Goal: Find specific page/section

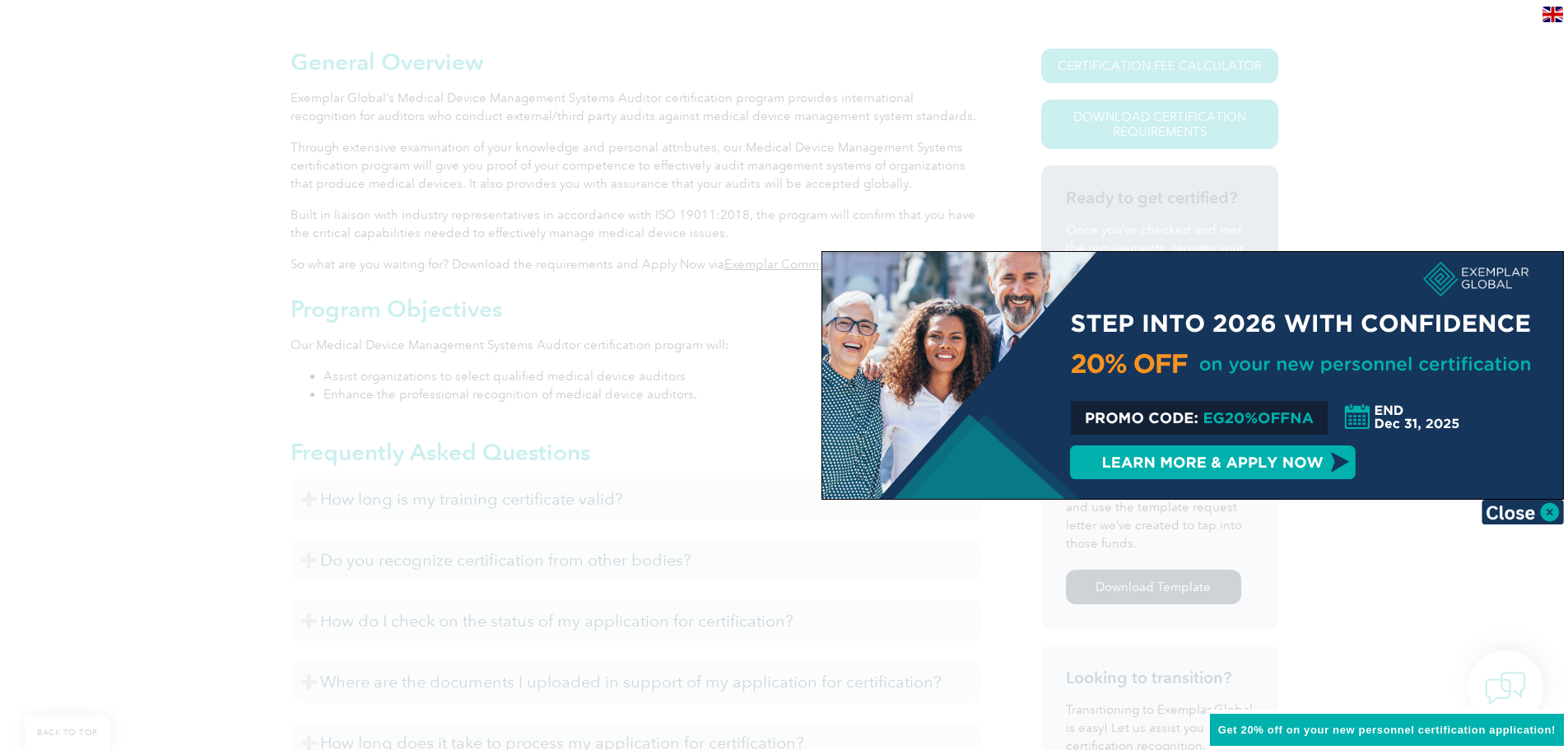
scroll to position [329, 0]
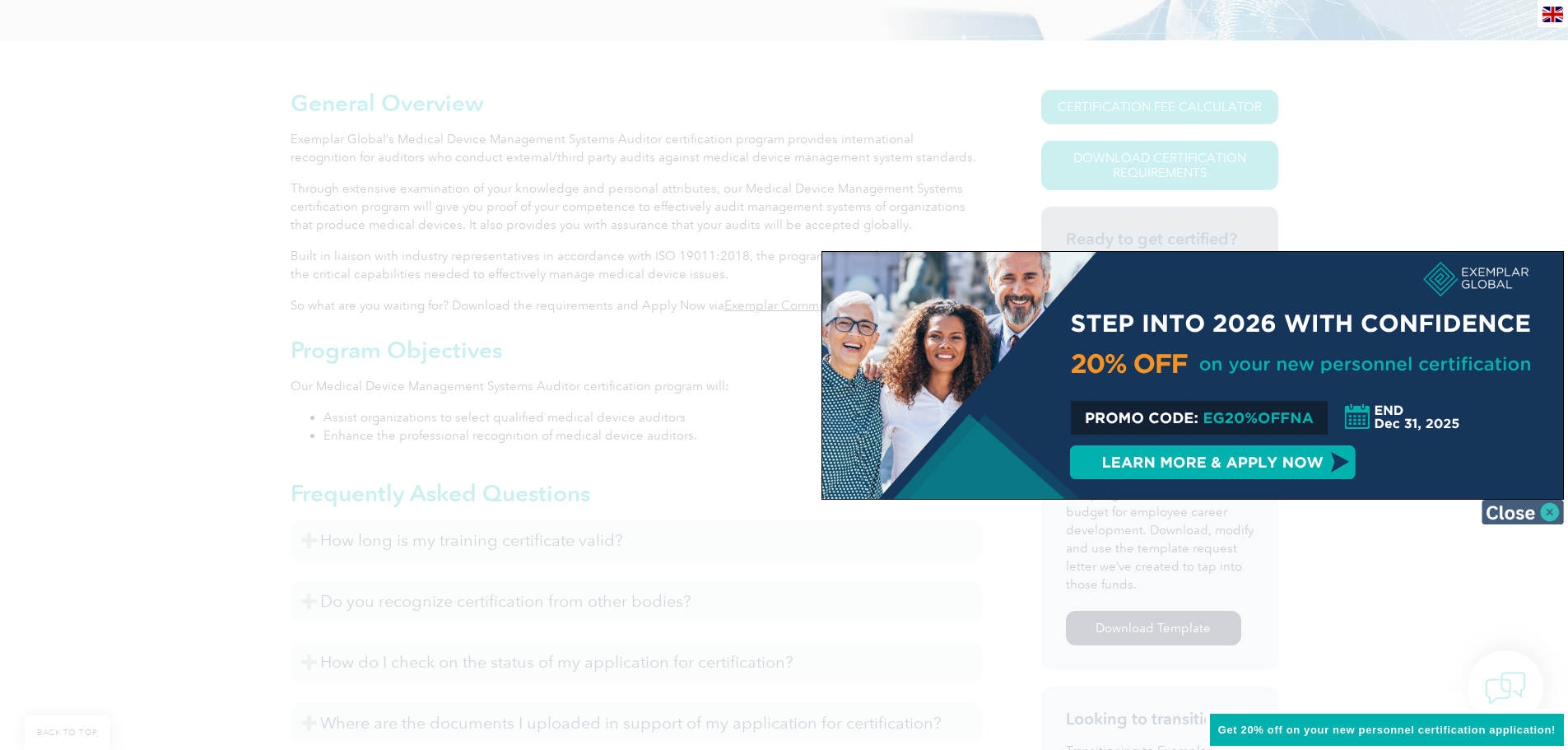
click at [1549, 506] on img at bounding box center [1523, 512] width 83 height 25
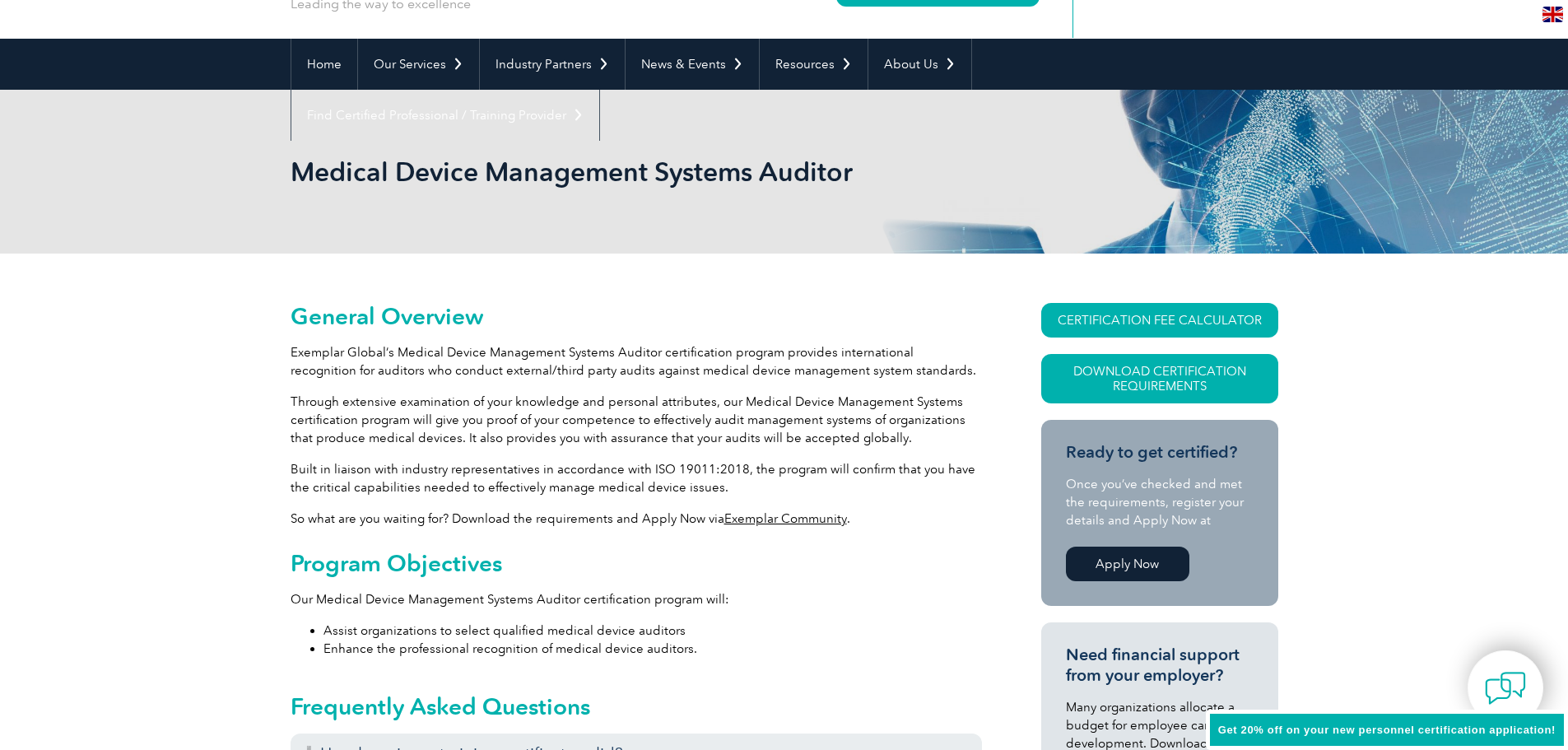
scroll to position [0, 0]
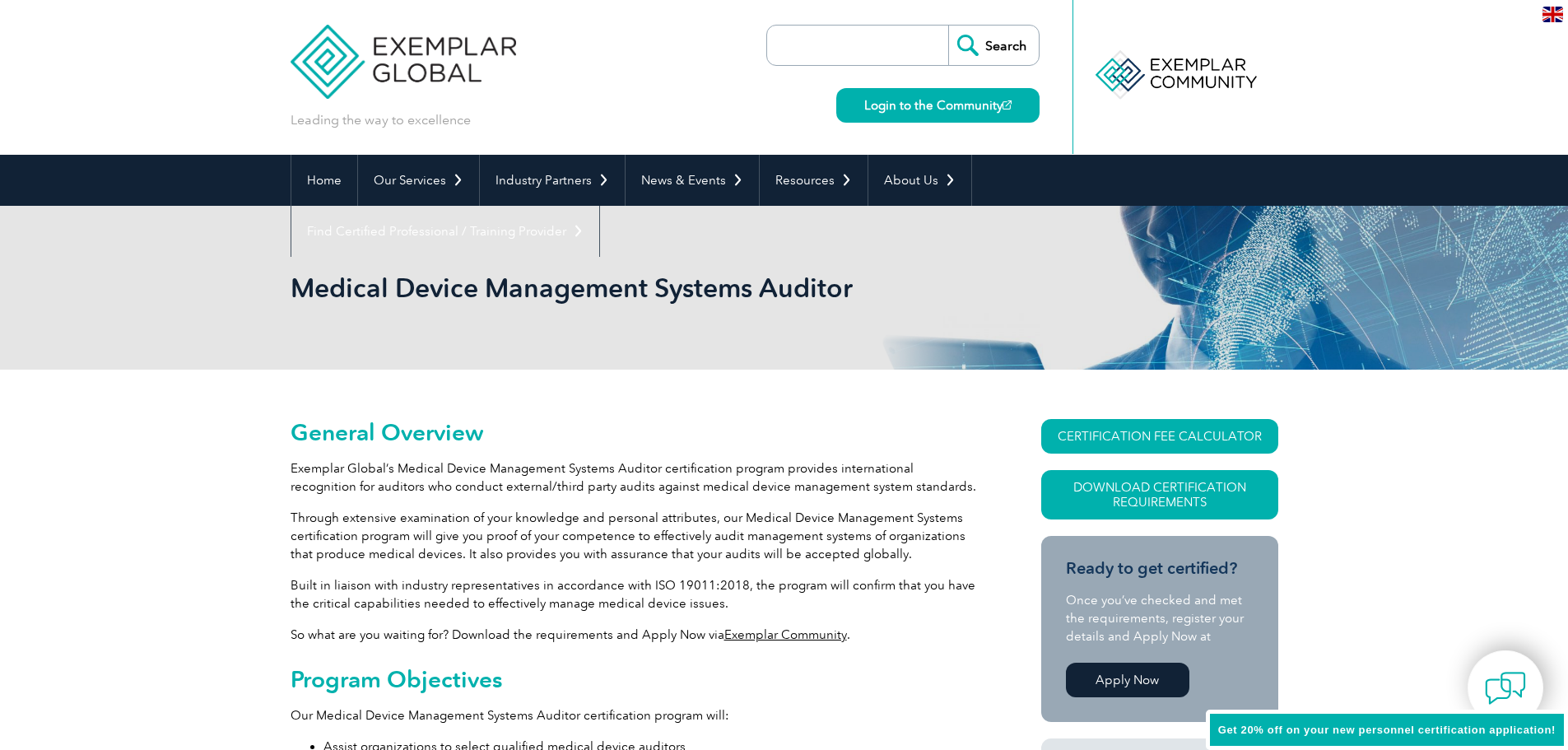
click at [815, 38] on input "search" at bounding box center [862, 45] width 173 height 40
type input "13485"
click at [949, 25] on input "Search" at bounding box center [994, 45] width 90 height 40
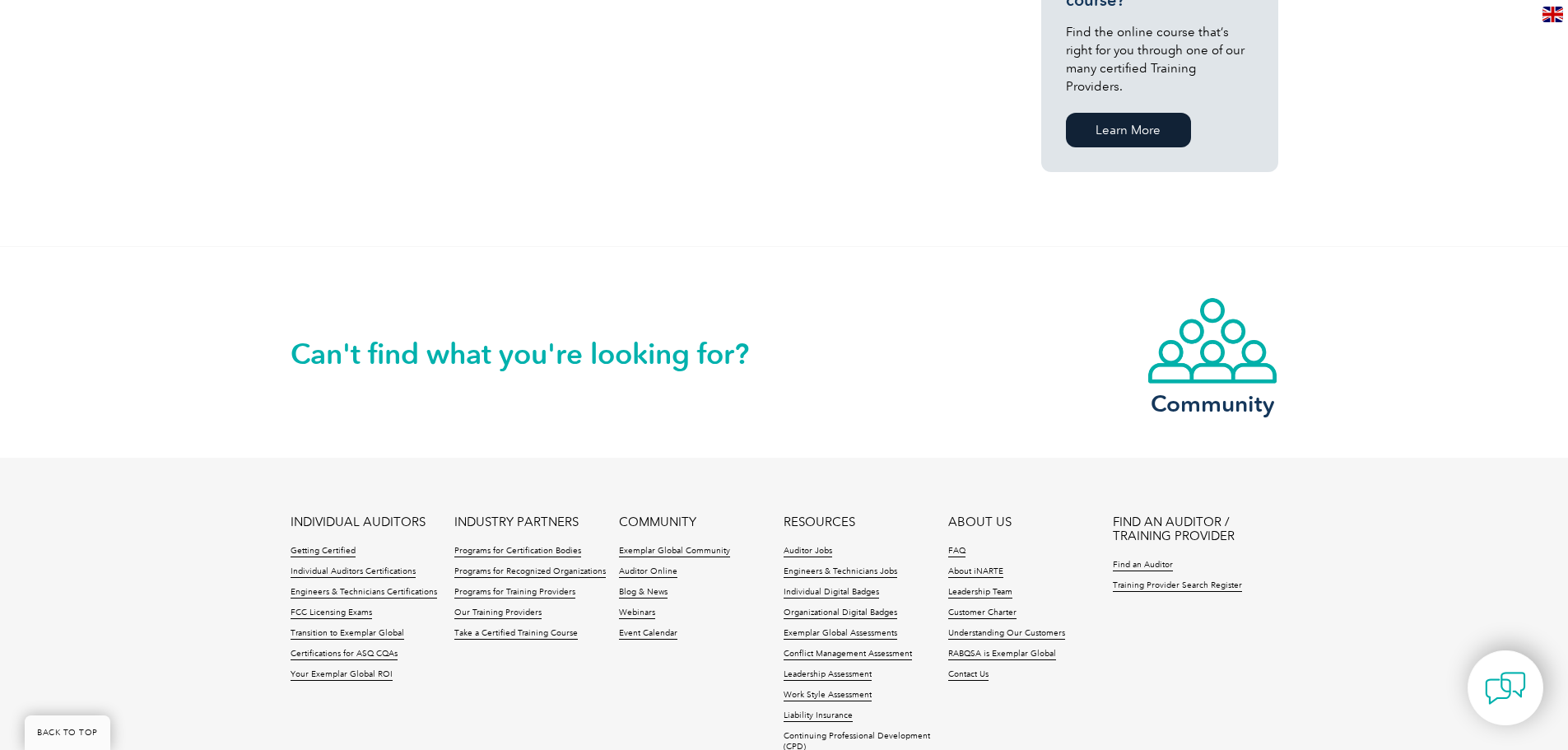
scroll to position [1235, 0]
